Goal: Task Accomplishment & Management: Manage account settings

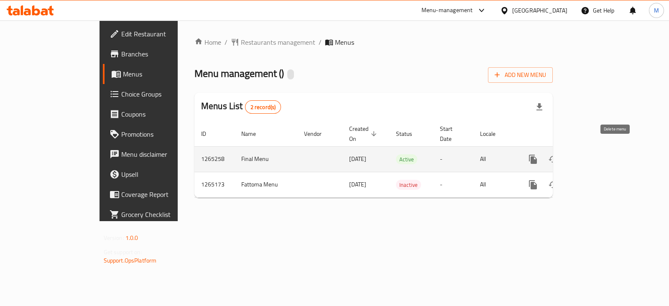
click at [603, 151] on link "enhanced table" at bounding box center [593, 159] width 20 height 20
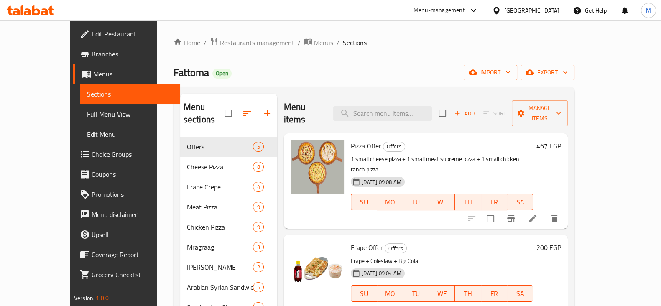
click at [465, 10] on div "Menu-management" at bounding box center [438, 10] width 51 height 10
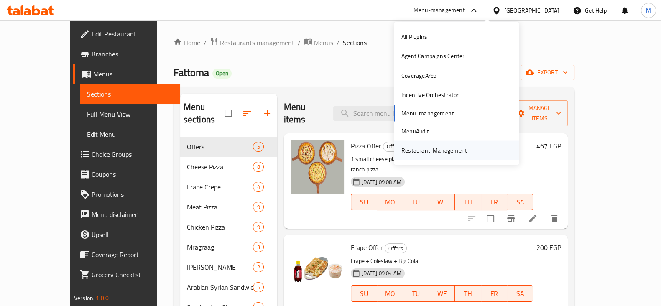
click at [453, 151] on div "Restaurant-Management" at bounding box center [434, 150] width 66 height 9
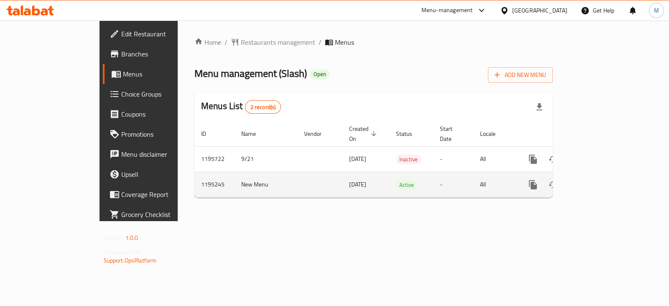
click at [603, 182] on link "enhanced table" at bounding box center [593, 185] width 20 height 20
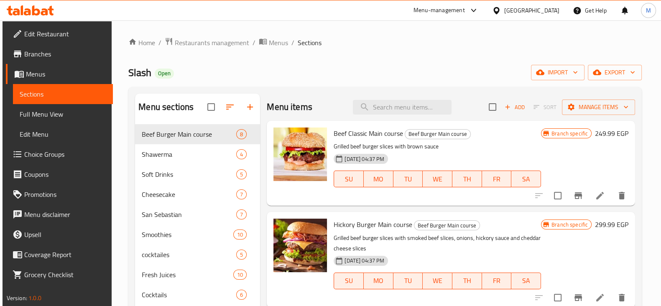
click at [149, 80] on span "Slash" at bounding box center [139, 72] width 23 height 19
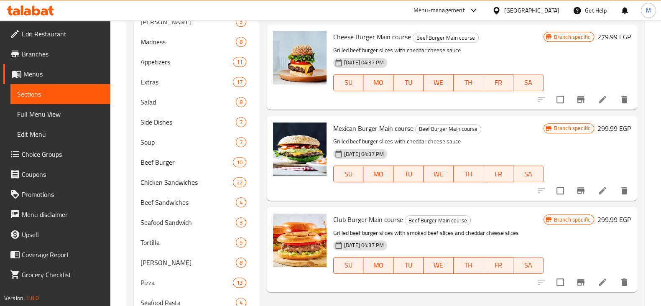
scroll to position [609, 0]
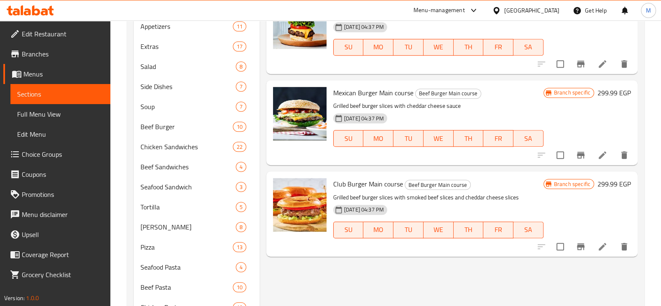
click at [224, 213] on div "Tortilla 5" at bounding box center [197, 207] width 126 height 20
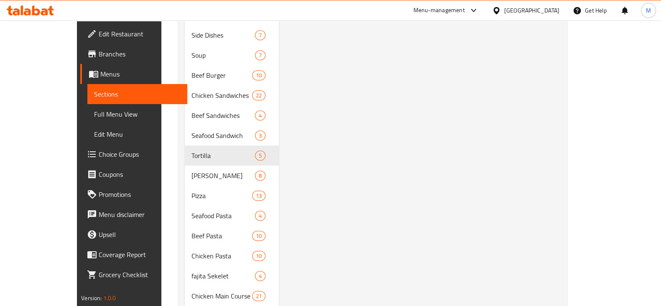
scroll to position [707, 0]
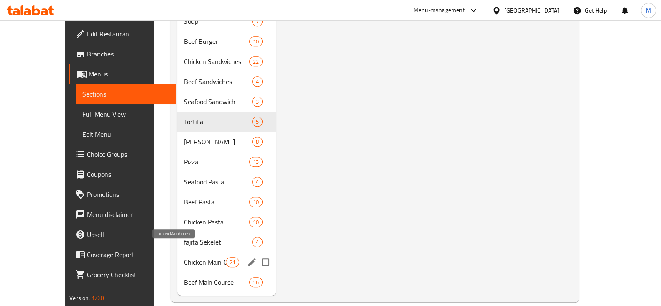
click at [184, 257] on span "Chicken Main Course" at bounding box center [205, 262] width 42 height 10
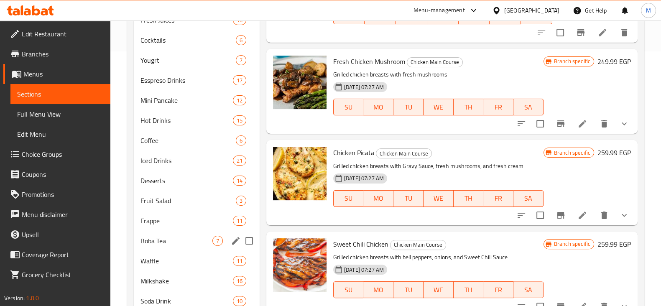
click at [173, 213] on div "Frappe 11" at bounding box center [197, 221] width 126 height 20
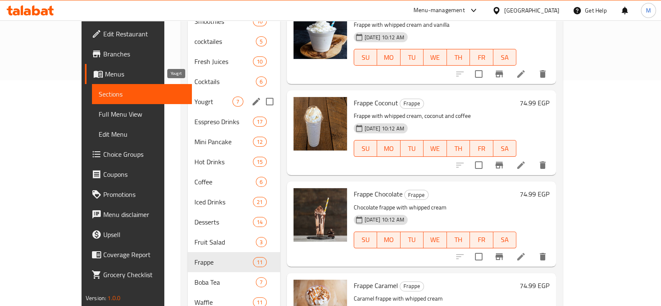
scroll to position [202, 0]
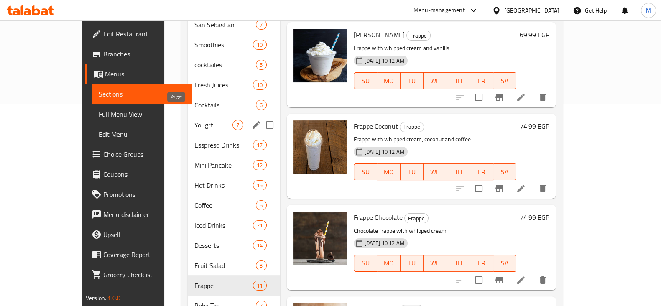
click at [188, 118] on div "Yougrt 7" at bounding box center [234, 125] width 92 height 20
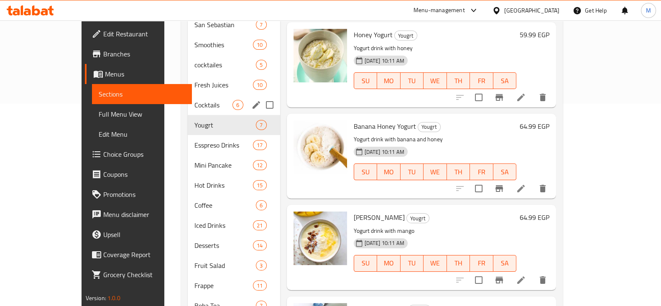
click at [188, 79] on div "Fresh Juices 10" at bounding box center [234, 85] width 92 height 20
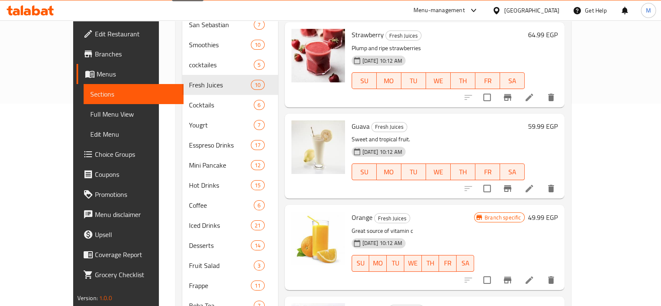
scroll to position [28, 0]
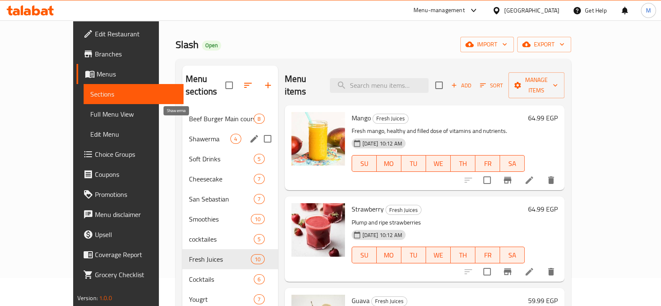
click at [182, 135] on div "Shawerma 4" at bounding box center [230, 139] width 96 height 20
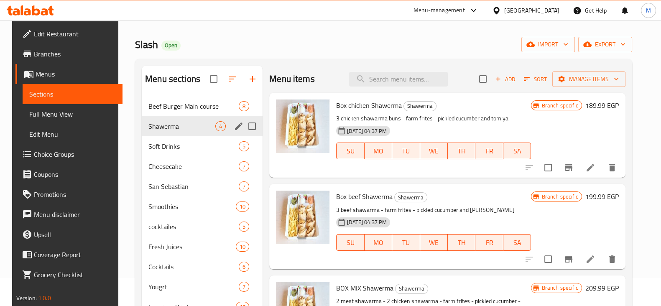
click at [159, 147] on span "Soft Drinks" at bounding box center [193, 146] width 90 height 10
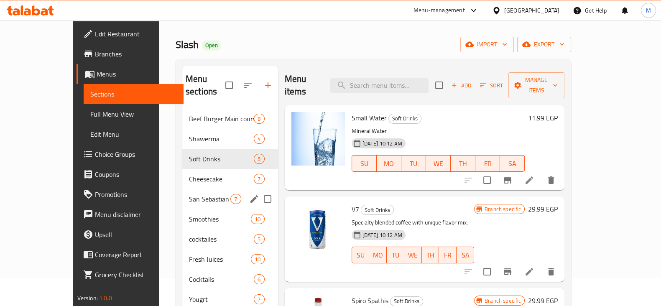
click at [189, 214] on span "Smoothies" at bounding box center [220, 219] width 62 height 10
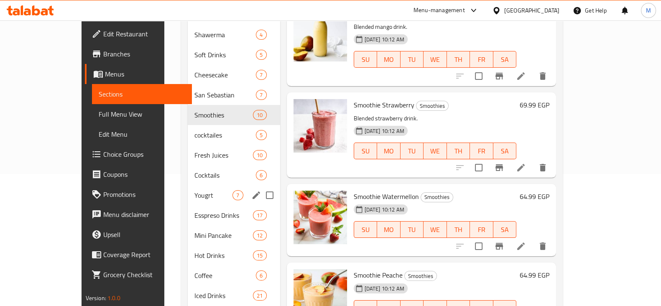
scroll to position [132, 0]
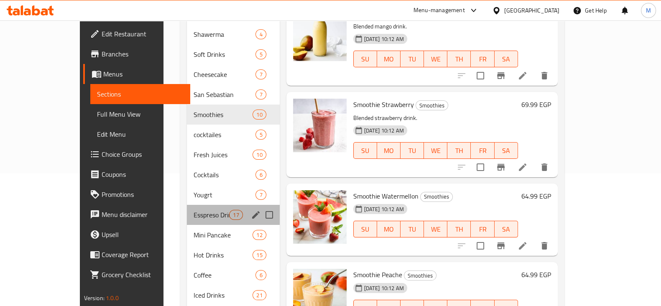
click at [187, 207] on div "Esspreso Drinks 17" at bounding box center [233, 215] width 93 height 20
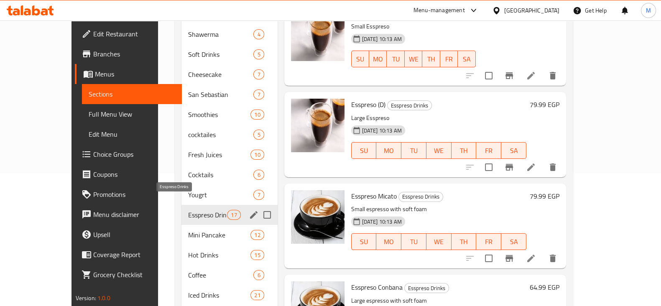
click at [188, 170] on span "Cocktails" at bounding box center [221, 175] width 66 height 10
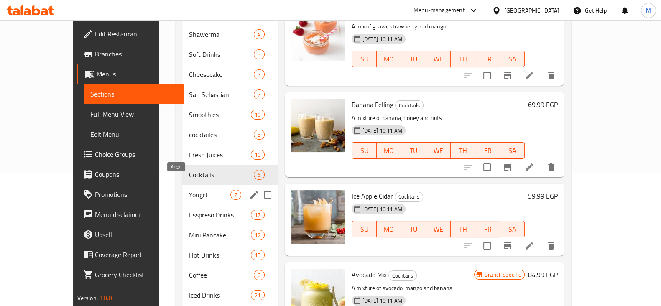
click at [189, 190] on span "Yougrt" at bounding box center [209, 195] width 41 height 10
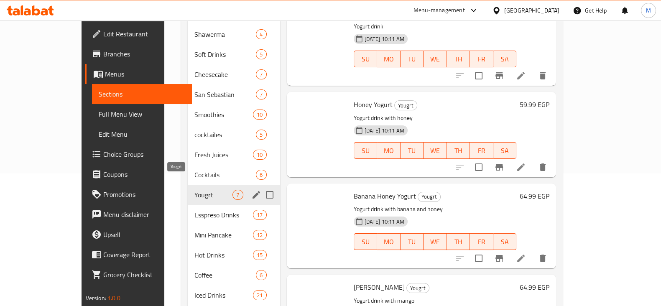
click at [188, 128] on div "cocktailes 5" at bounding box center [234, 135] width 92 height 20
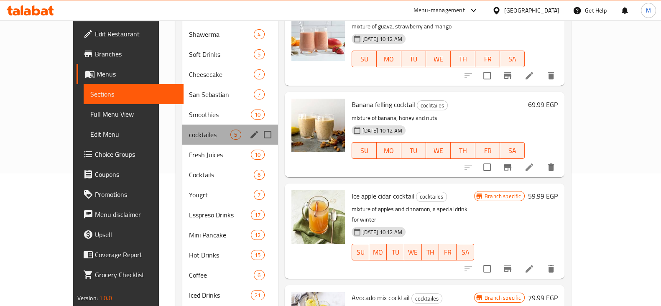
click at [182, 128] on div "cocktailes 5" at bounding box center [230, 135] width 96 height 20
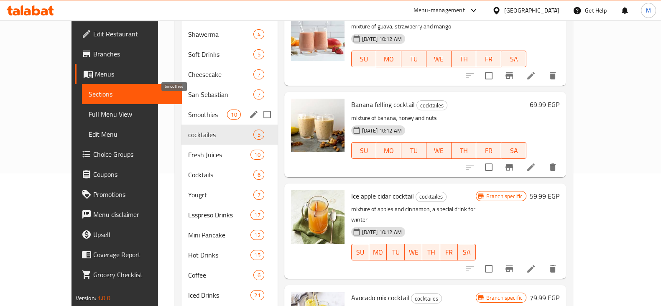
click at [188, 110] on span "Smoothies" at bounding box center [207, 115] width 39 height 10
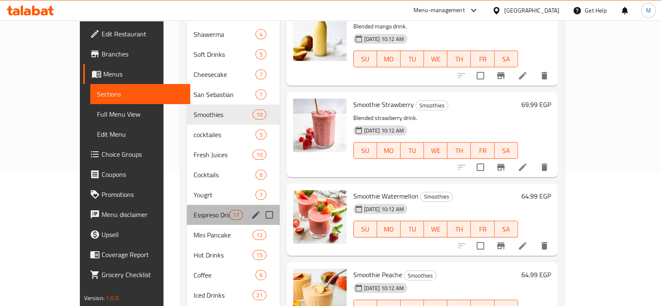
click at [187, 210] on div "Esspreso Drinks 17" at bounding box center [233, 215] width 93 height 20
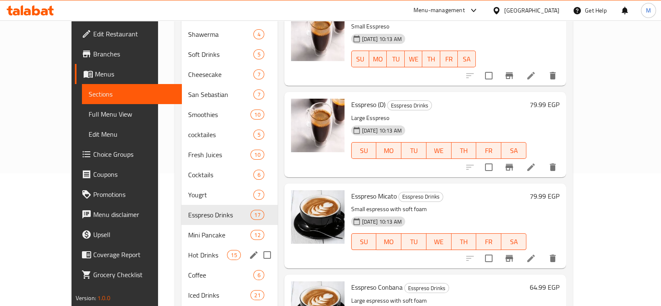
click at [188, 250] on span "Hot Drinks" at bounding box center [207, 255] width 39 height 10
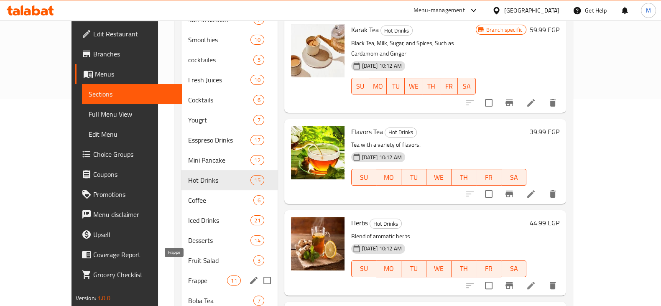
scroll to position [219, 0]
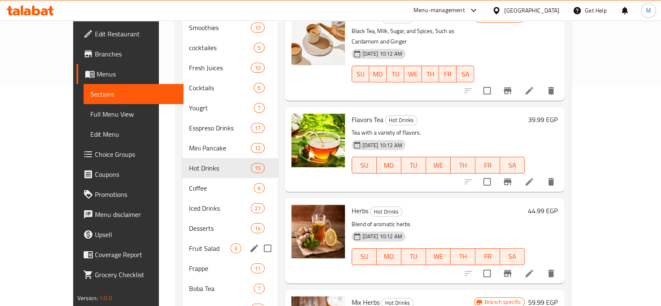
click at [189, 243] on span "Fruit Salad" at bounding box center [209, 248] width 41 height 10
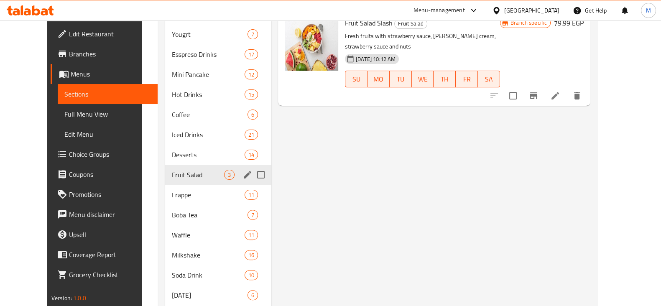
scroll to position [324, 0]
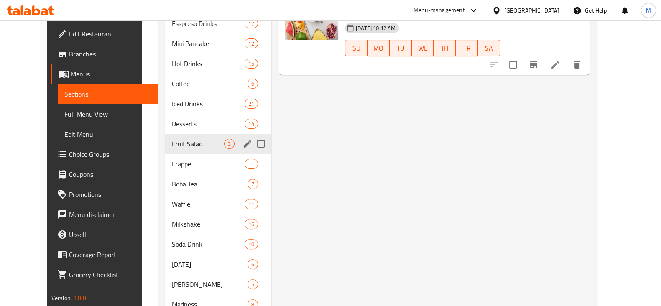
click at [165, 234] on div "Soda Drink 10" at bounding box center [218, 244] width 106 height 20
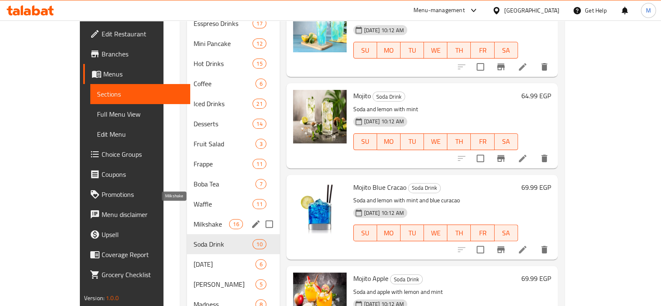
click at [194, 219] on span "Milkshake" at bounding box center [212, 224] width 36 height 10
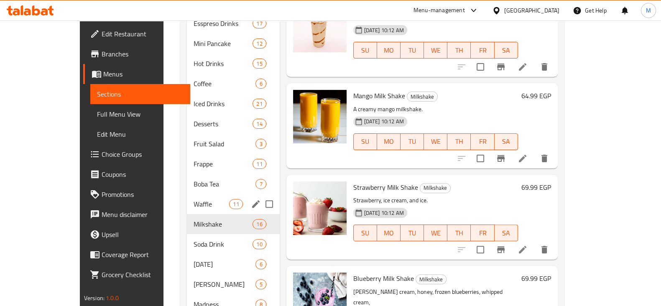
click at [187, 198] on div "Waffle 11" at bounding box center [233, 204] width 93 height 20
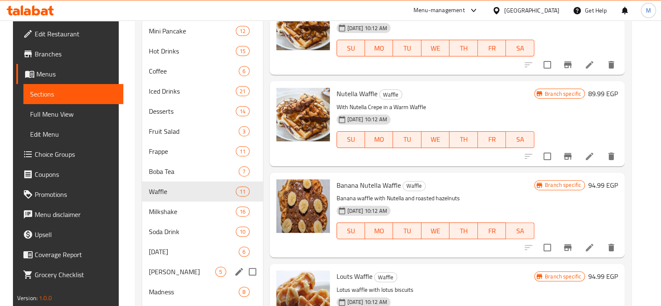
click at [156, 262] on div "Om Ali 5" at bounding box center [202, 272] width 121 height 20
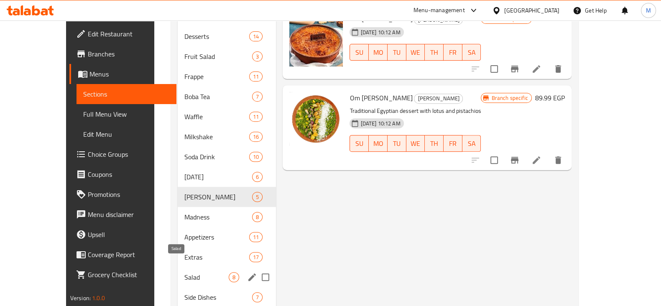
click at [190, 267] on div "Salad 8" at bounding box center [227, 277] width 98 height 20
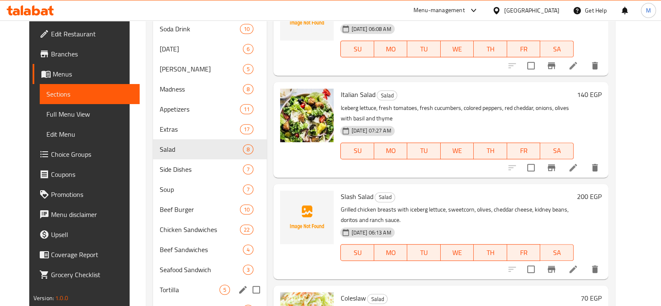
scroll to position [568, 0]
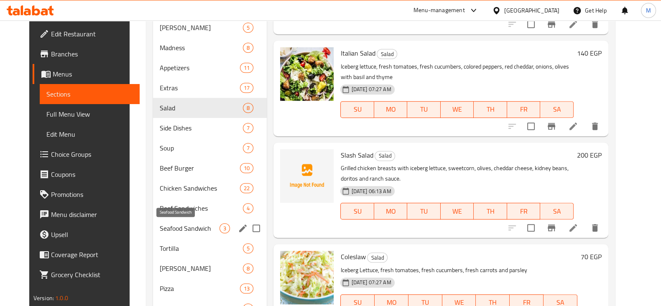
click at [186, 229] on span "Seafood Sandwich" at bounding box center [190, 228] width 60 height 10
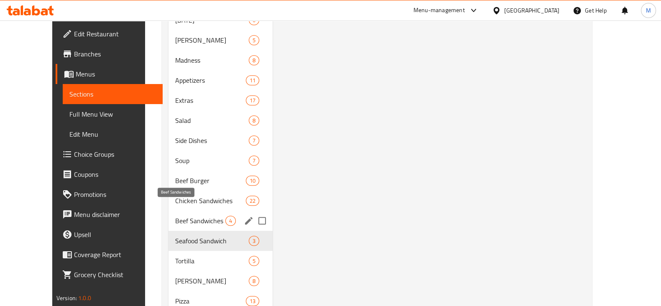
click at [175, 216] on span "Beef Sandwiches" at bounding box center [200, 221] width 50 height 10
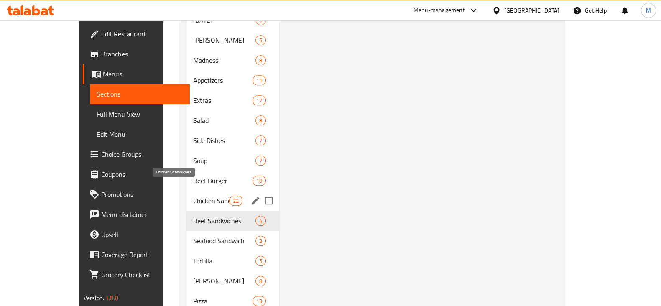
click at [193, 196] on span "Chicken Sandwiches" at bounding box center [211, 201] width 36 height 10
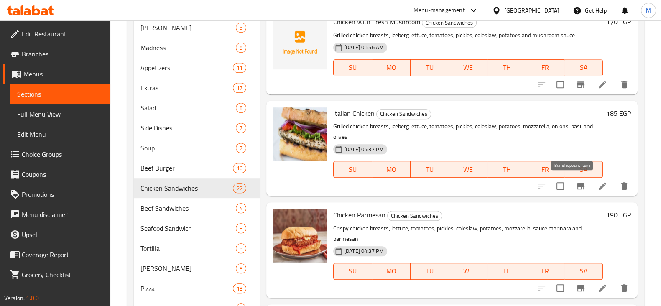
click at [576, 191] on icon "Branch-specific-item" at bounding box center [581, 186] width 10 height 10
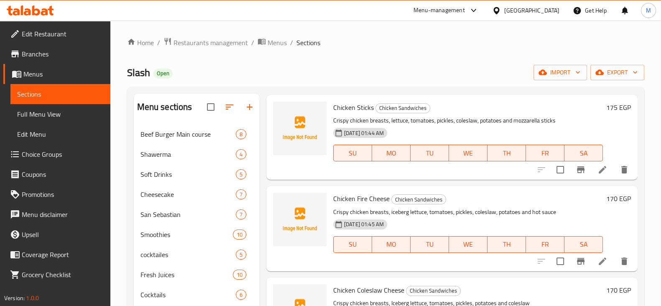
click at [211, 113] on input "checkbox" at bounding box center [211, 107] width 18 height 18
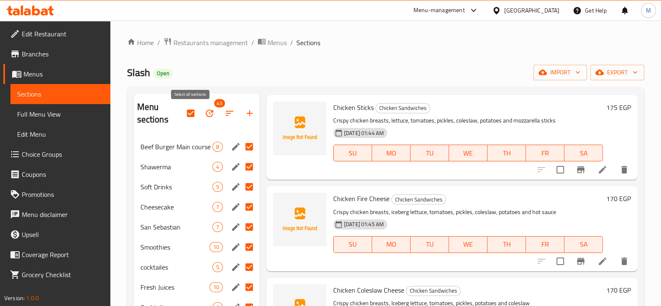
click at [191, 114] on input "checkbox" at bounding box center [191, 113] width 18 height 18
checkbox input "false"
